Goal: Information Seeking & Learning: Learn about a topic

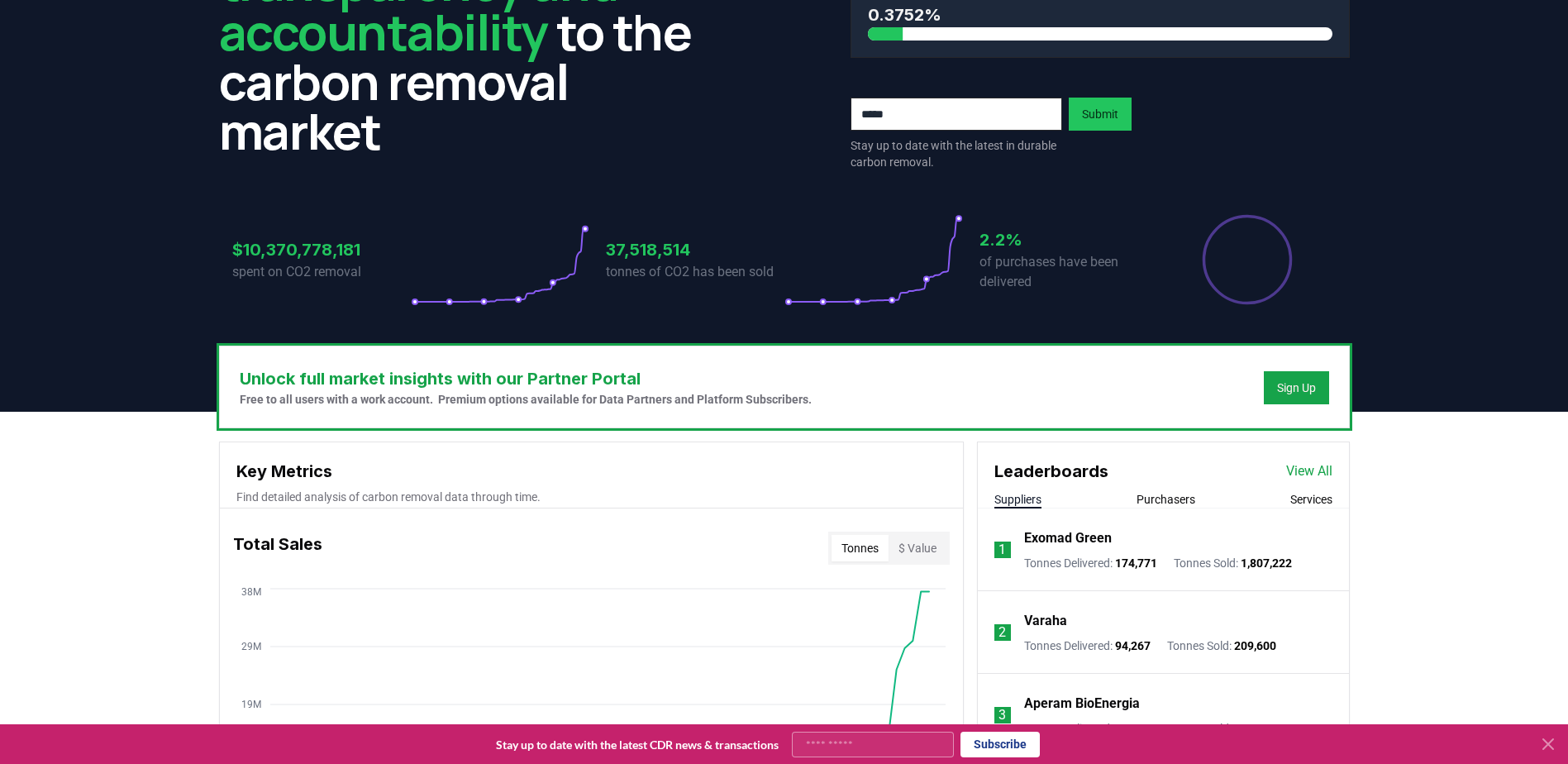
scroll to position [413, 0]
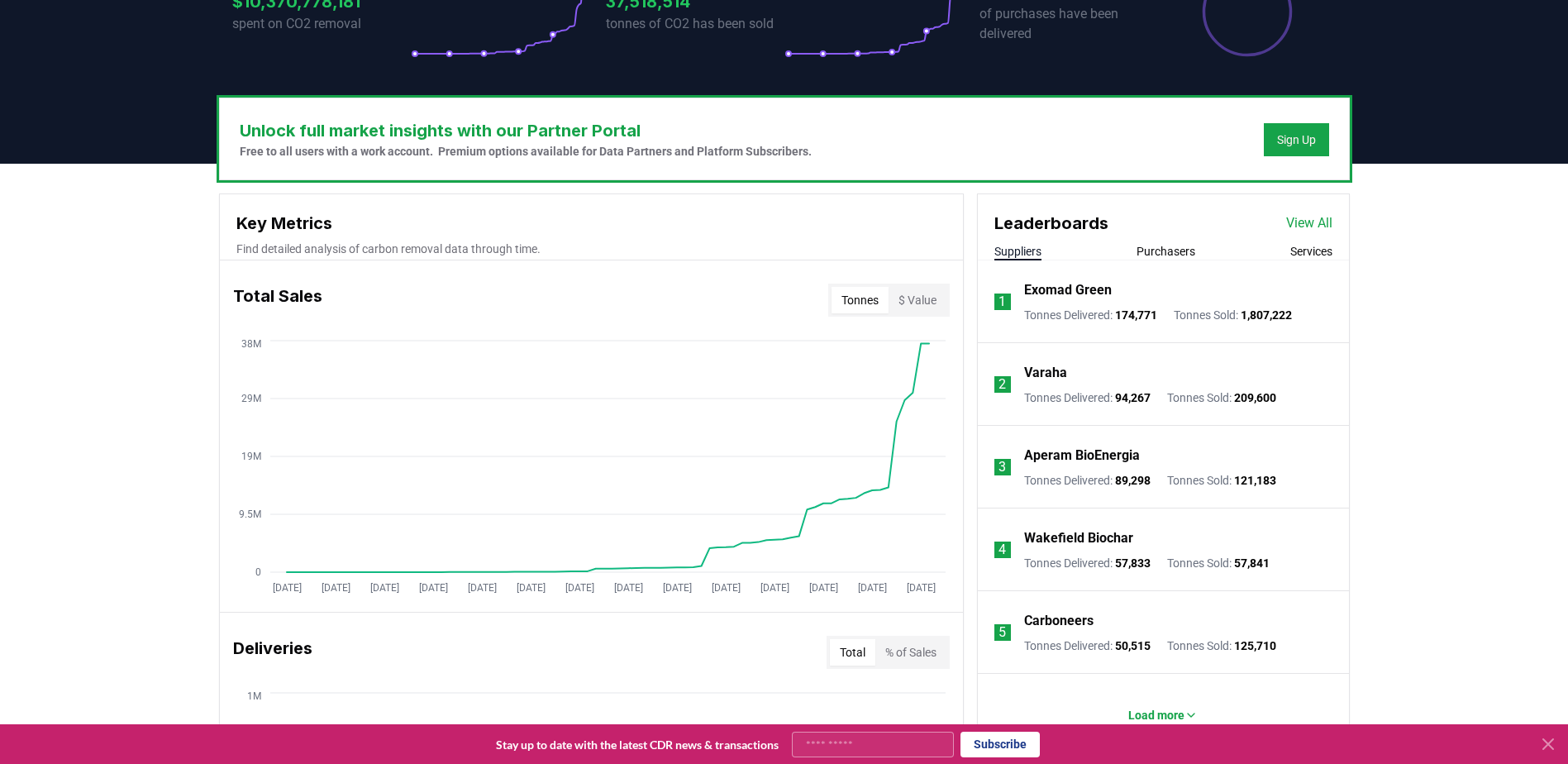
click at [1311, 222] on link "View All" at bounding box center [1309, 223] width 46 height 20
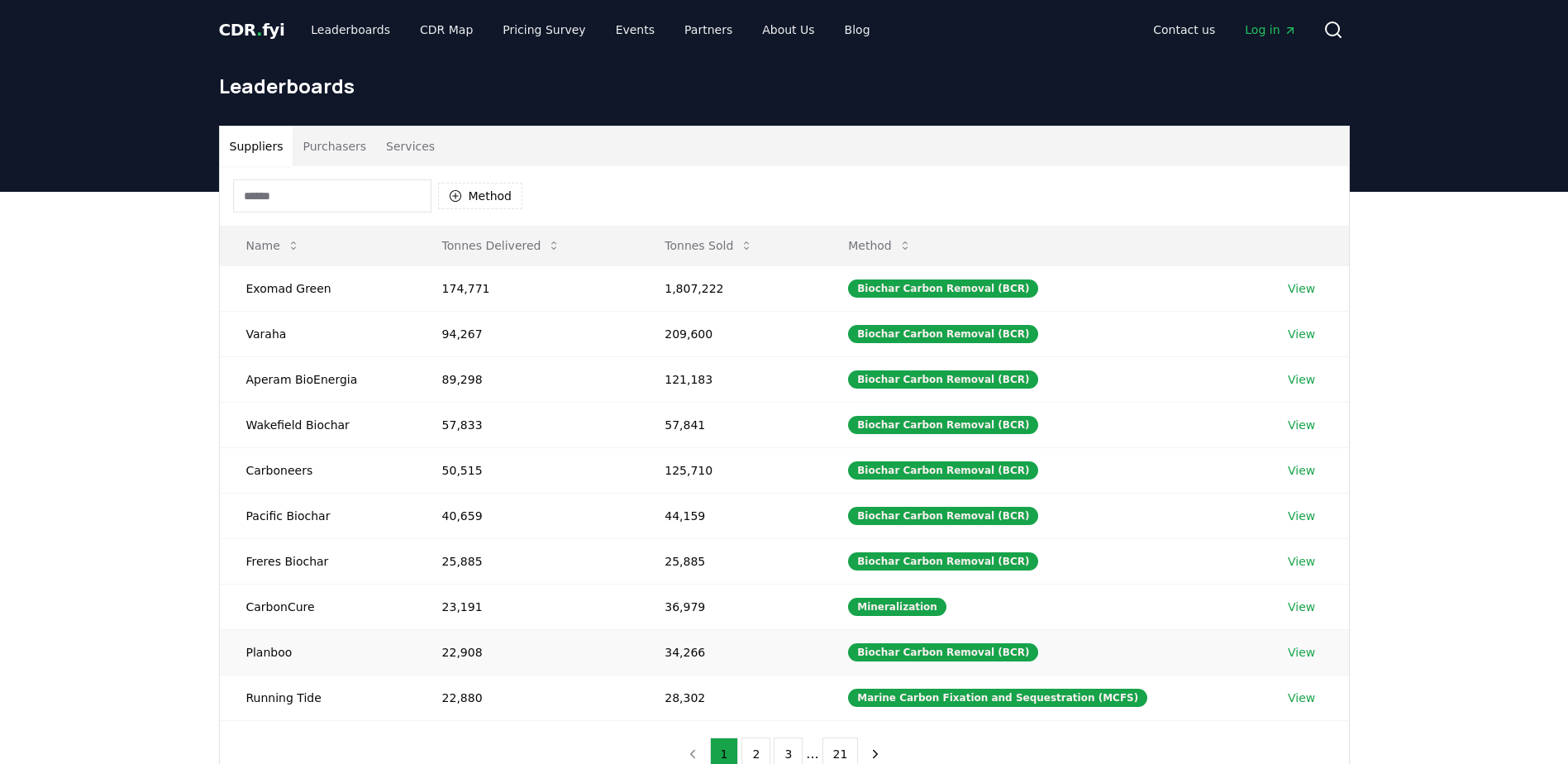
scroll to position [83, 0]
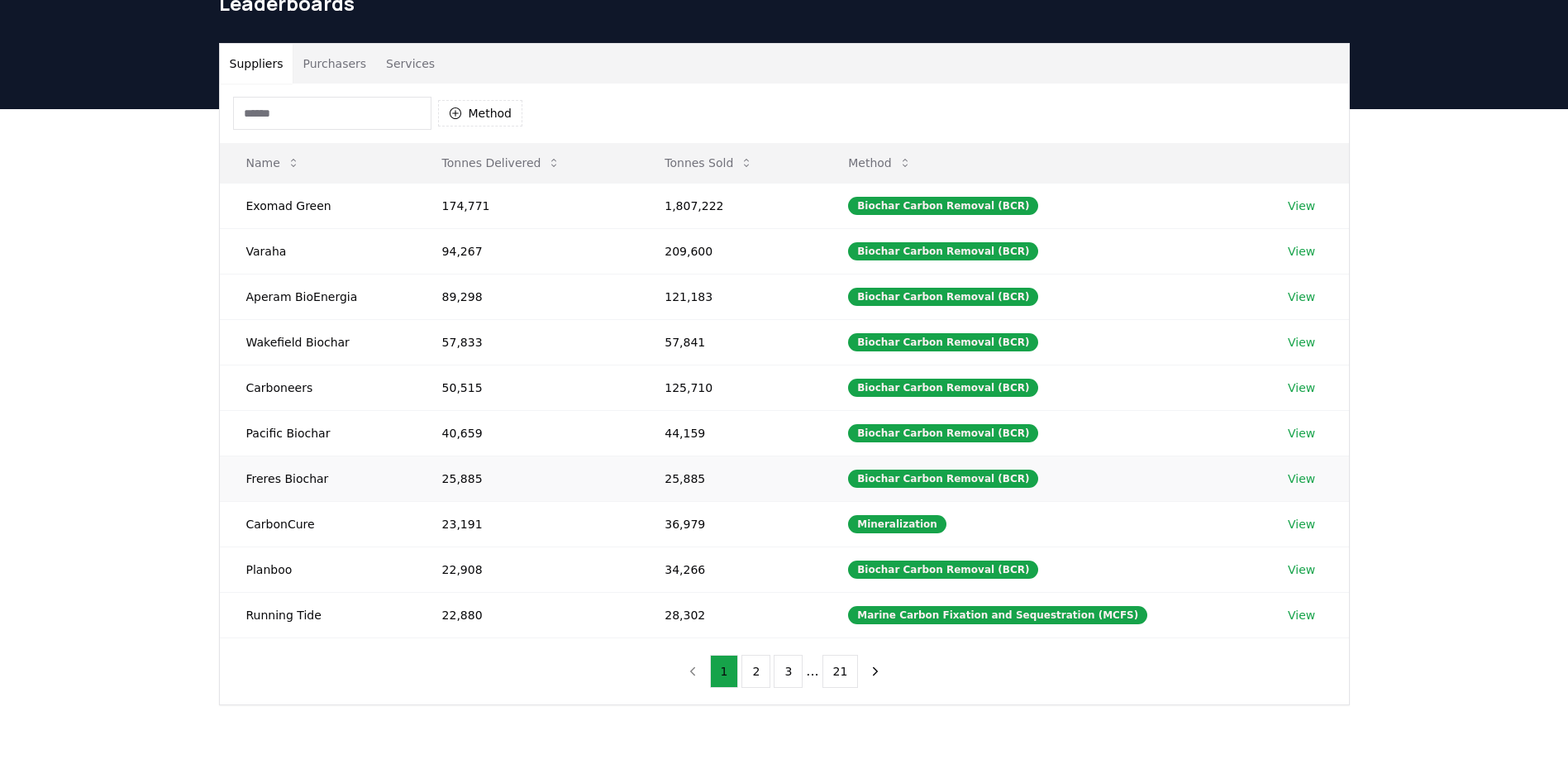
drag, startPoint x: 718, startPoint y: 477, endPoint x: 344, endPoint y: 480, distance: 374.0
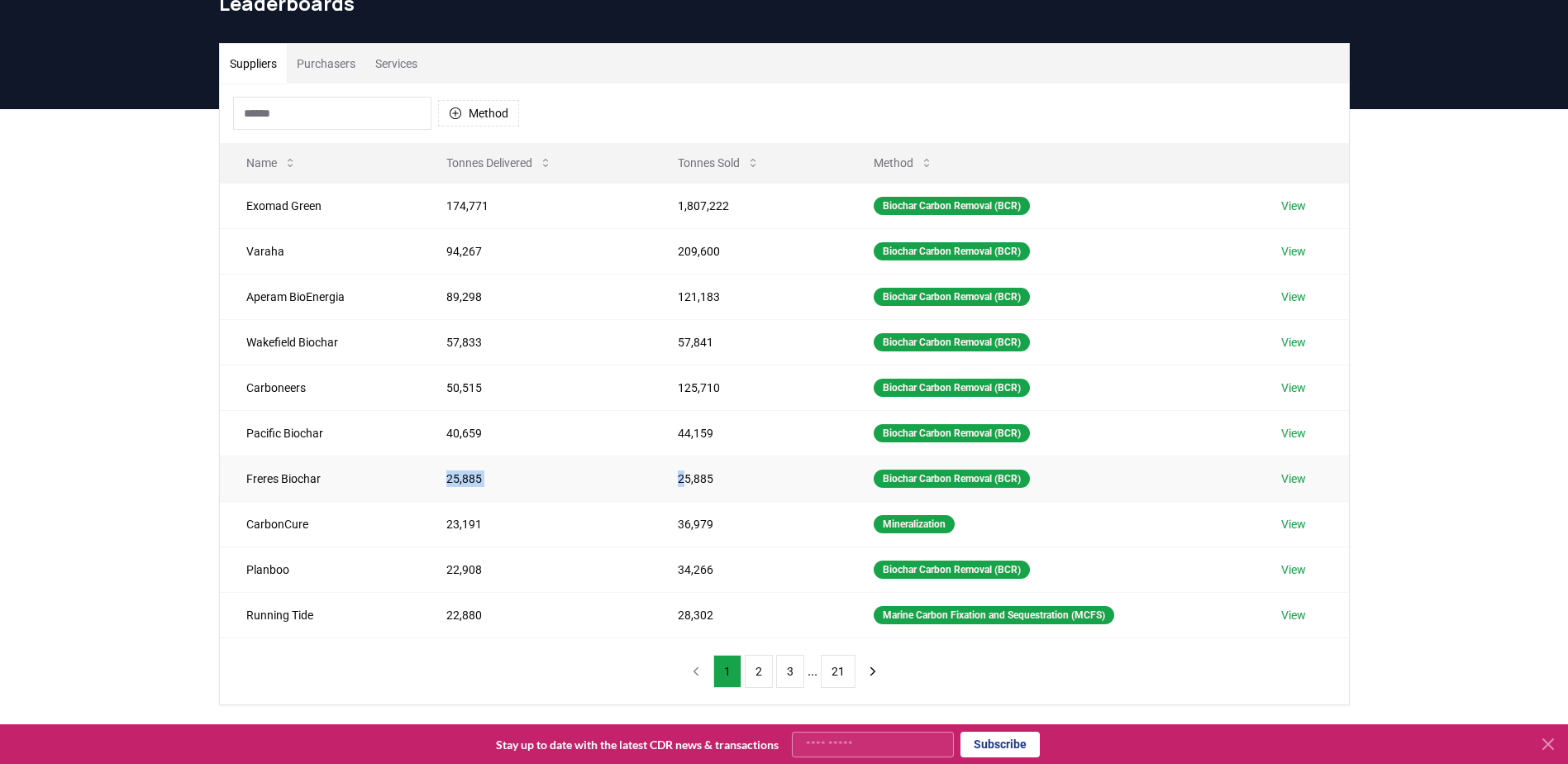
drag, startPoint x: 444, startPoint y: 478, endPoint x: 684, endPoint y: 478, distance: 240.0
click at [684, 478] on tr "Freres Biochar 25,885 25,885 Biochar Carbon Removal (BCR) View" at bounding box center [784, 478] width 1129 height 46
drag, startPoint x: 149, startPoint y: 631, endPoint x: 111, endPoint y: 128, distance: 504.4
click at [120, 129] on div "Suppliers Purchasers Services Method Name Tonnes Delivered Tonnes Sold Method E…" at bounding box center [784, 440] width 1568 height 662
click at [319, 58] on button "Purchasers" at bounding box center [326, 63] width 79 height 39
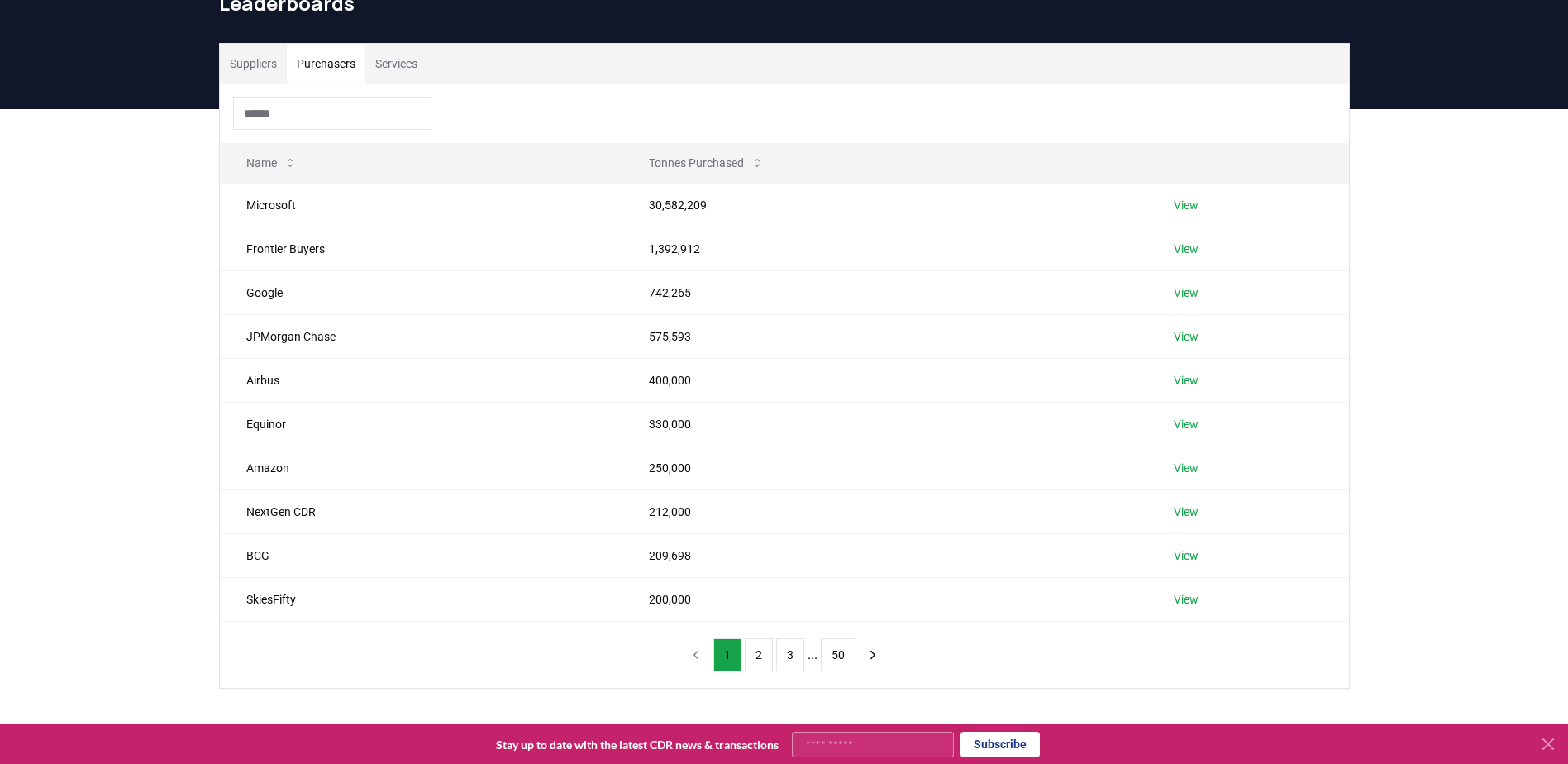
click at [254, 73] on button "Suppliers" at bounding box center [253, 63] width 67 height 39
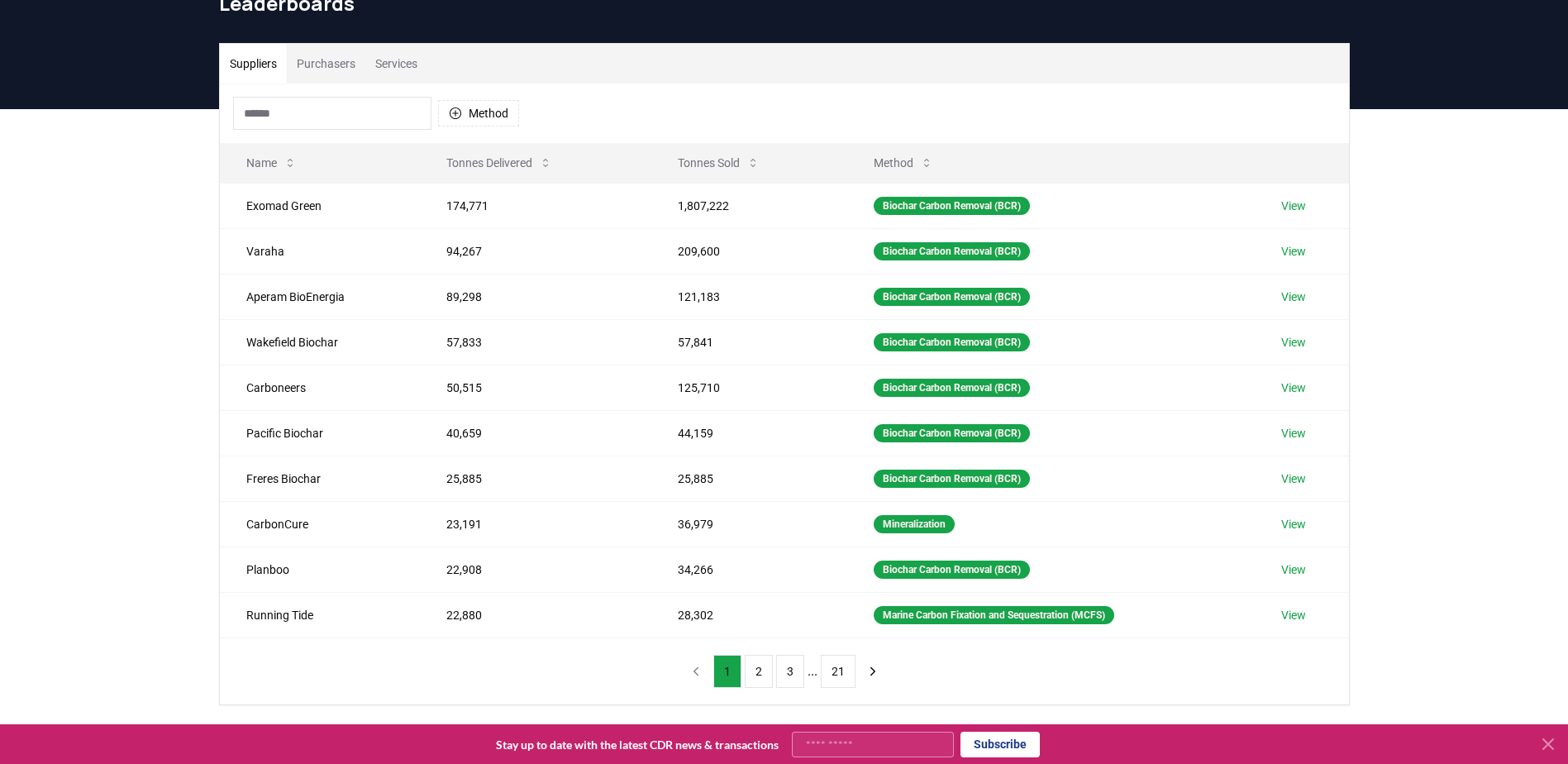
drag, startPoint x: 334, startPoint y: 55, endPoint x: 325, endPoint y: 57, distance: 9.2
click at [335, 55] on button "Purchasers" at bounding box center [326, 63] width 79 height 39
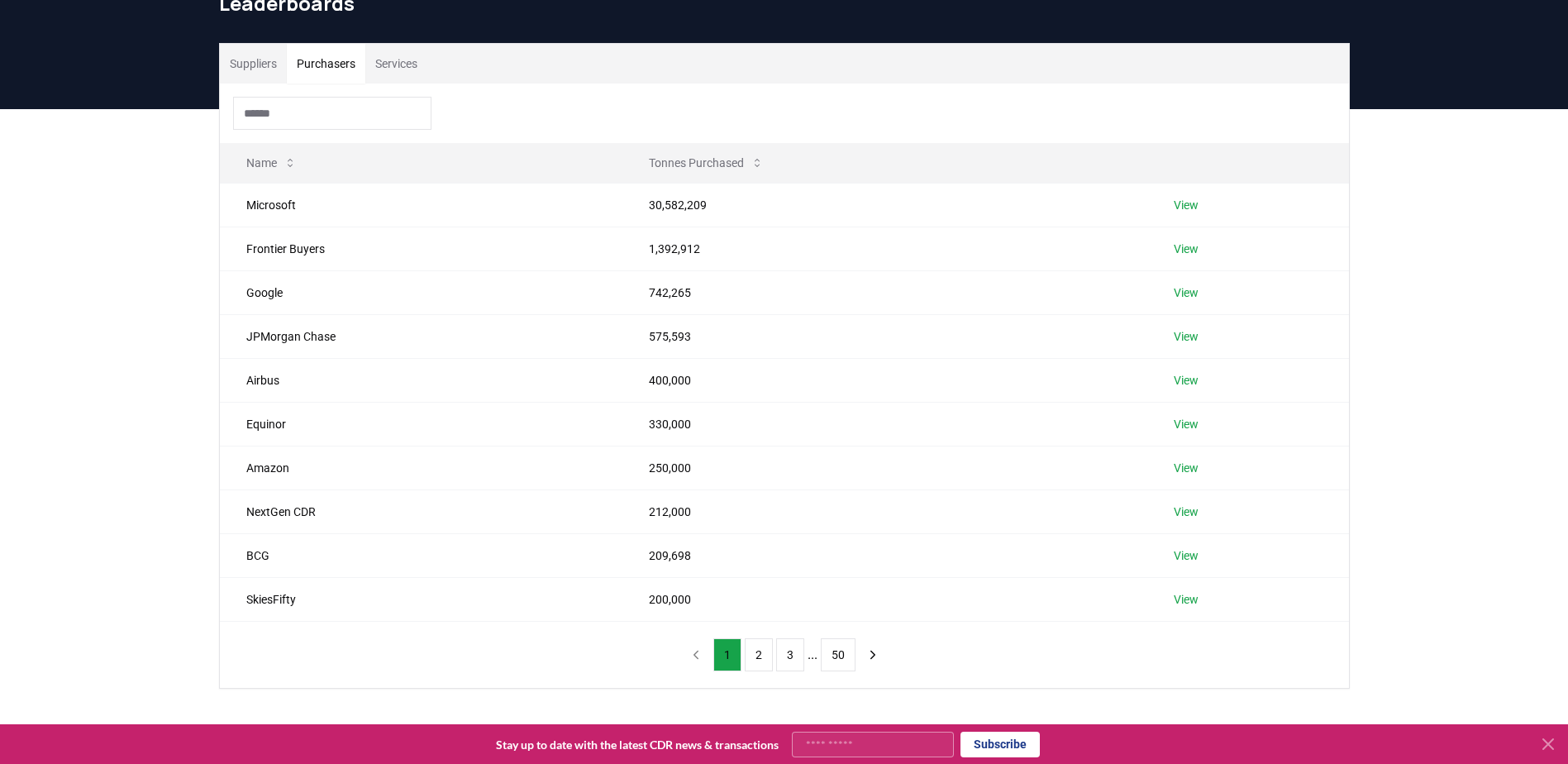
click at [269, 63] on button "Suppliers" at bounding box center [253, 63] width 67 height 39
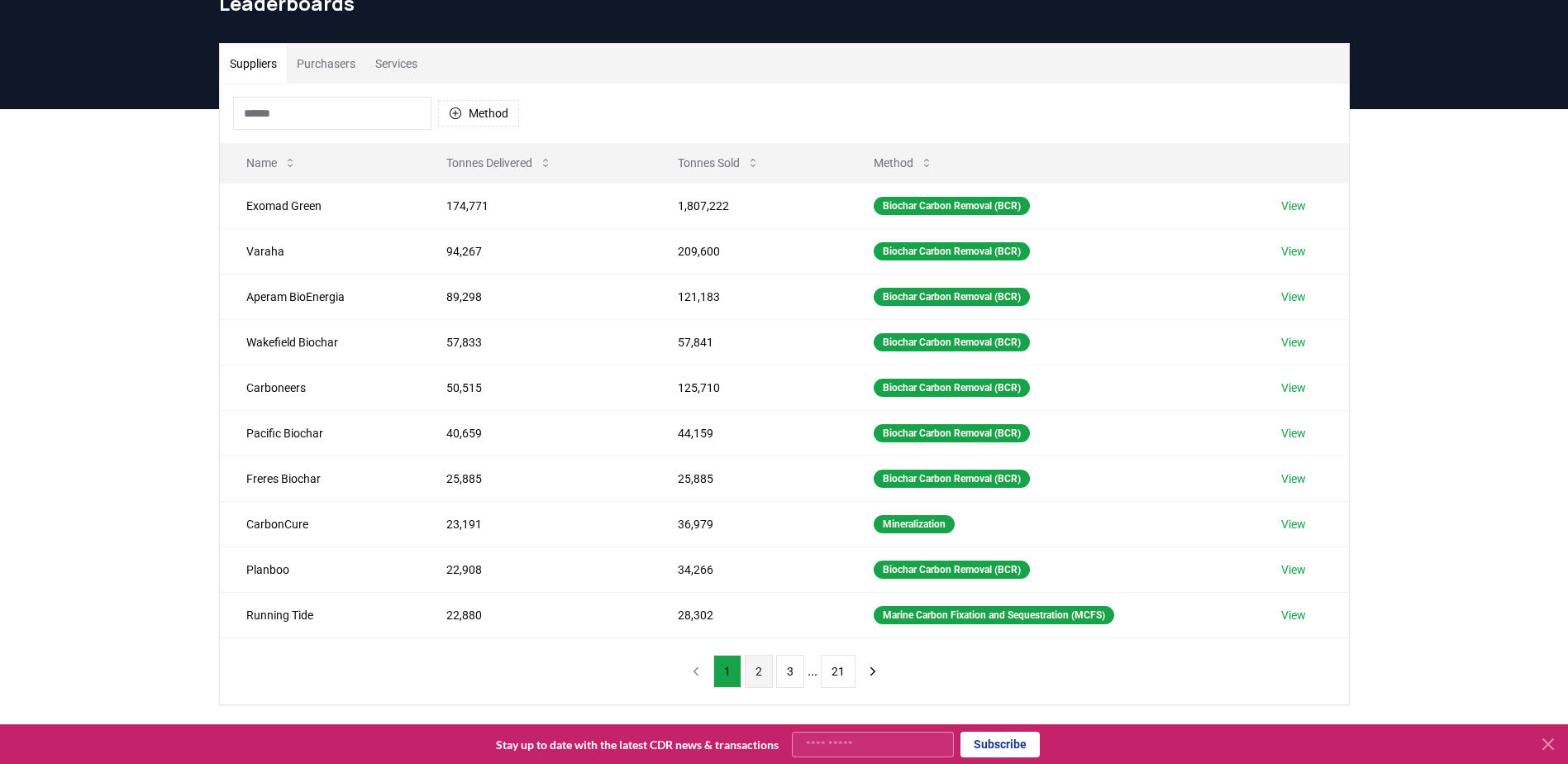
click at [758, 669] on button "2" at bounding box center [759, 671] width 28 height 33
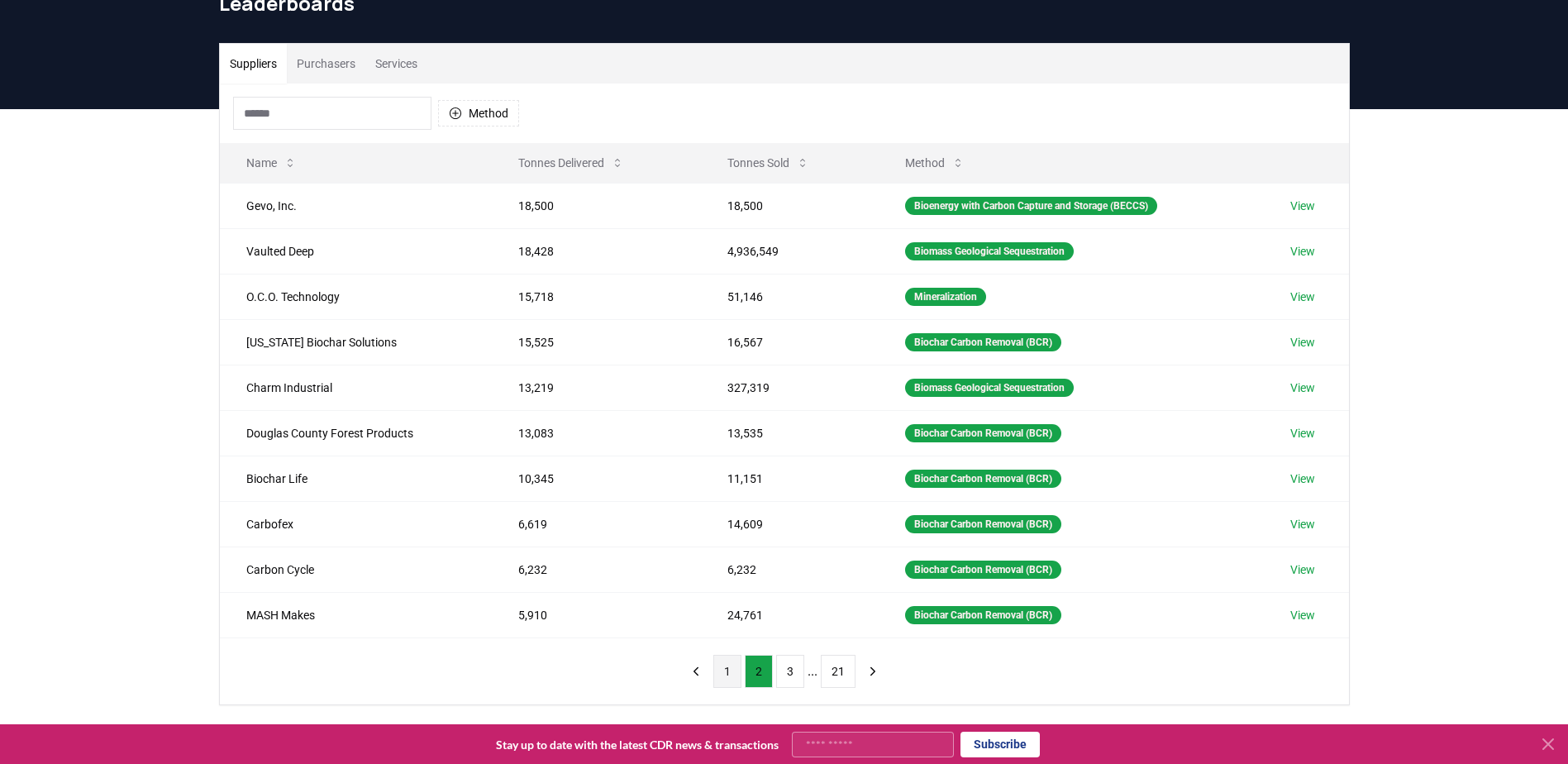
click at [730, 668] on button "1" at bounding box center [726, 671] width 28 height 33
